Goal: Check status

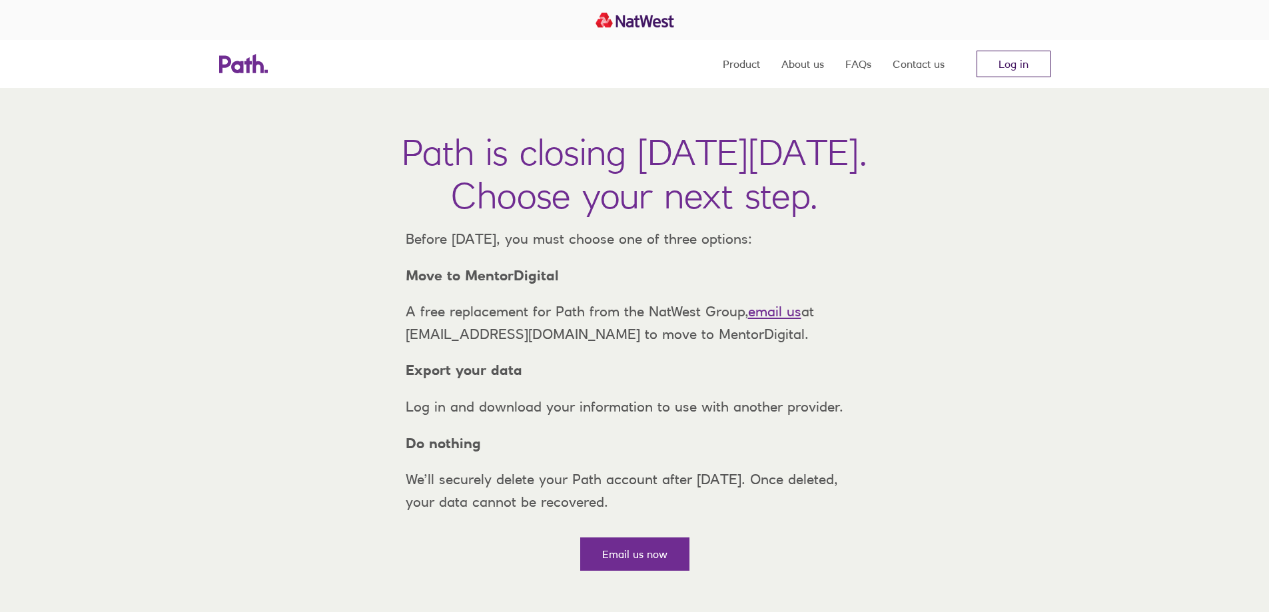
click at [1002, 61] on link "Log in" at bounding box center [1014, 64] width 74 height 27
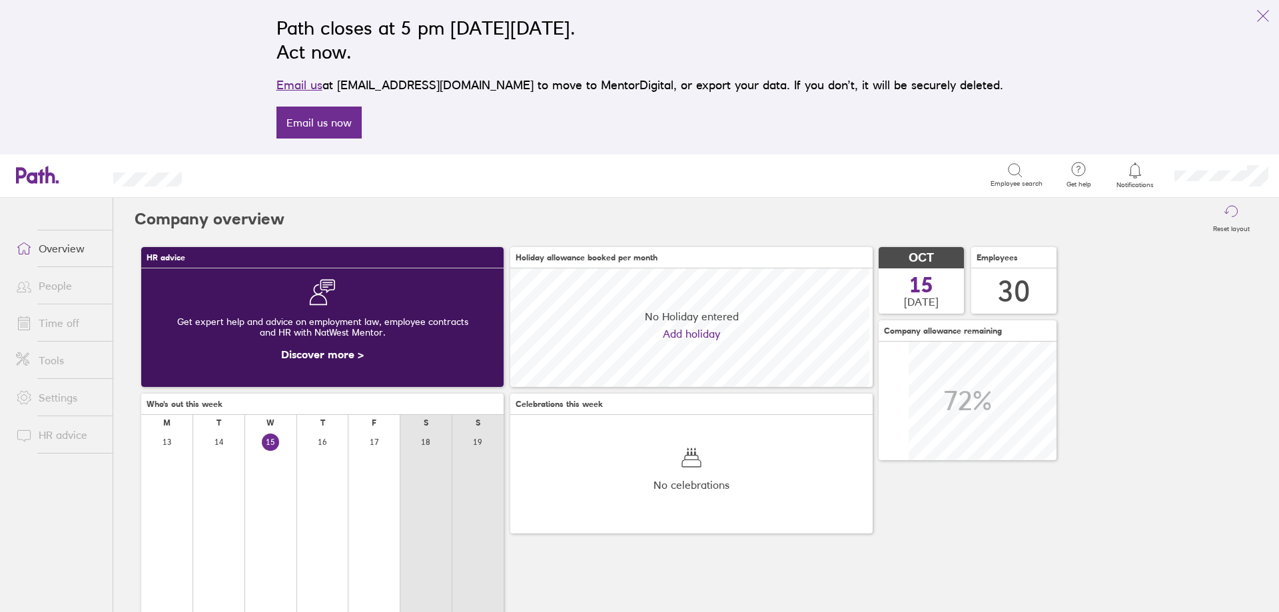
scroll to position [119, 119]
click at [71, 323] on link "Time off" at bounding box center [58, 323] width 107 height 27
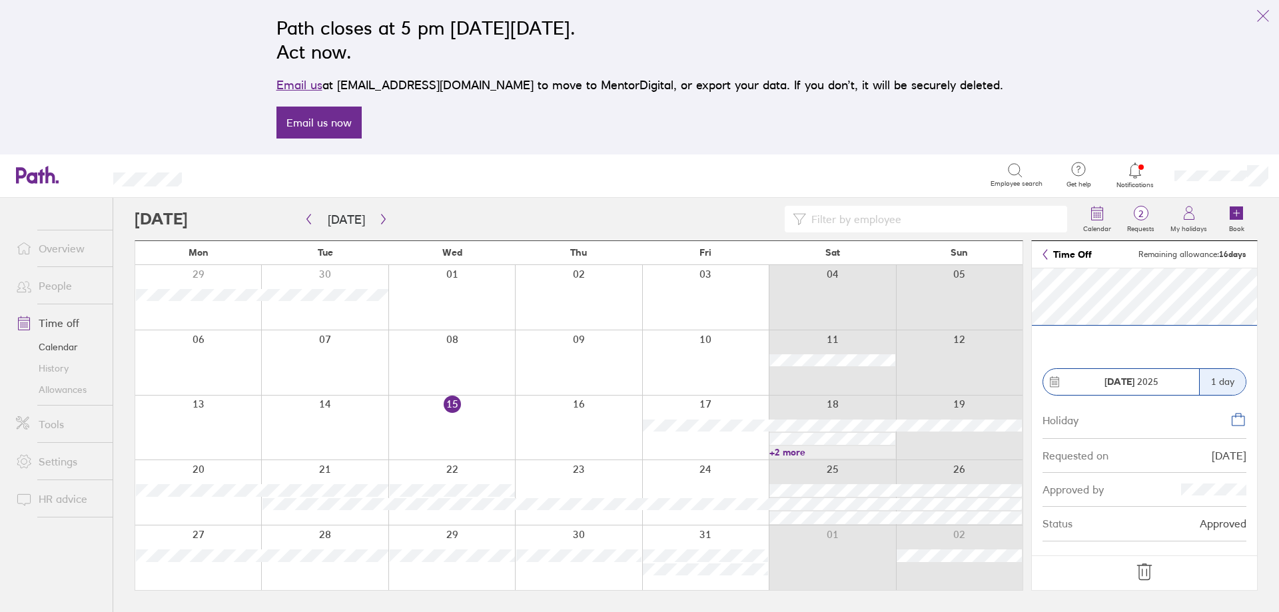
click at [790, 452] on link "+2 more" at bounding box center [832, 452] width 125 height 12
click at [1072, 344] on section "18 Oct 2025 1 day Holiday Requested on 31/08/25 Approved by Status Approved" at bounding box center [1144, 412] width 225 height 287
click at [1103, 354] on section "25 Oct 2025 26 Oct 2025 2 days Holiday Requested on 31/08/25 Approved by Status…" at bounding box center [1144, 412] width 225 height 287
